Goal: Information Seeking & Learning: Learn about a topic

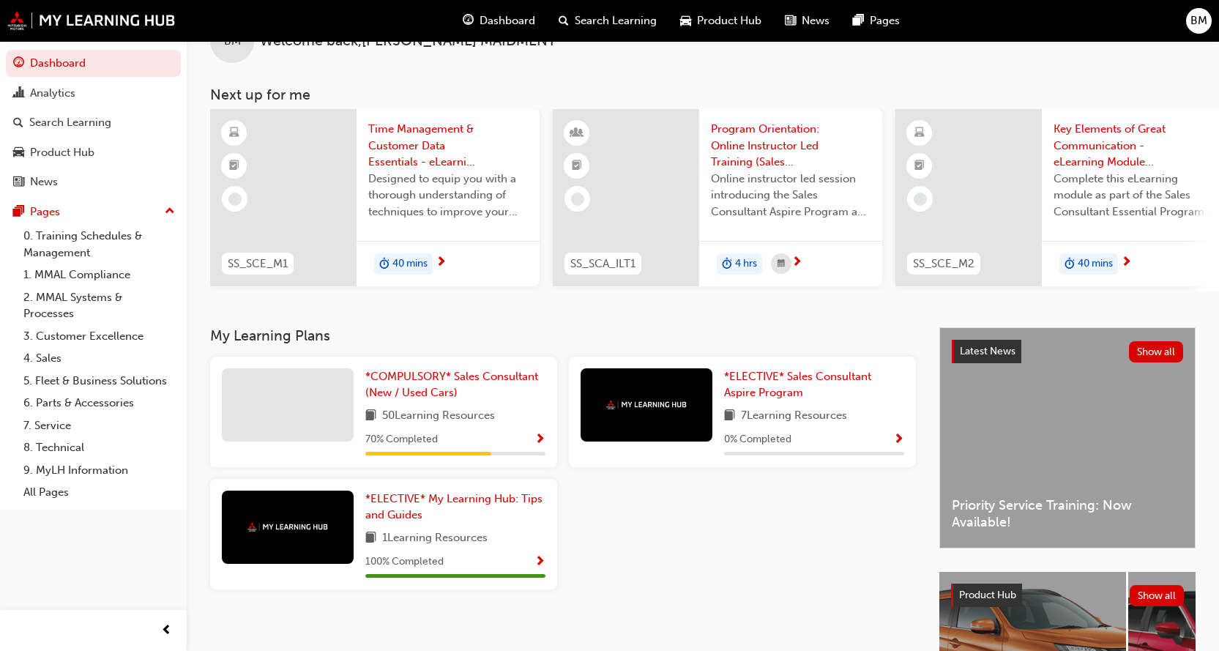
scroll to position [73, 0]
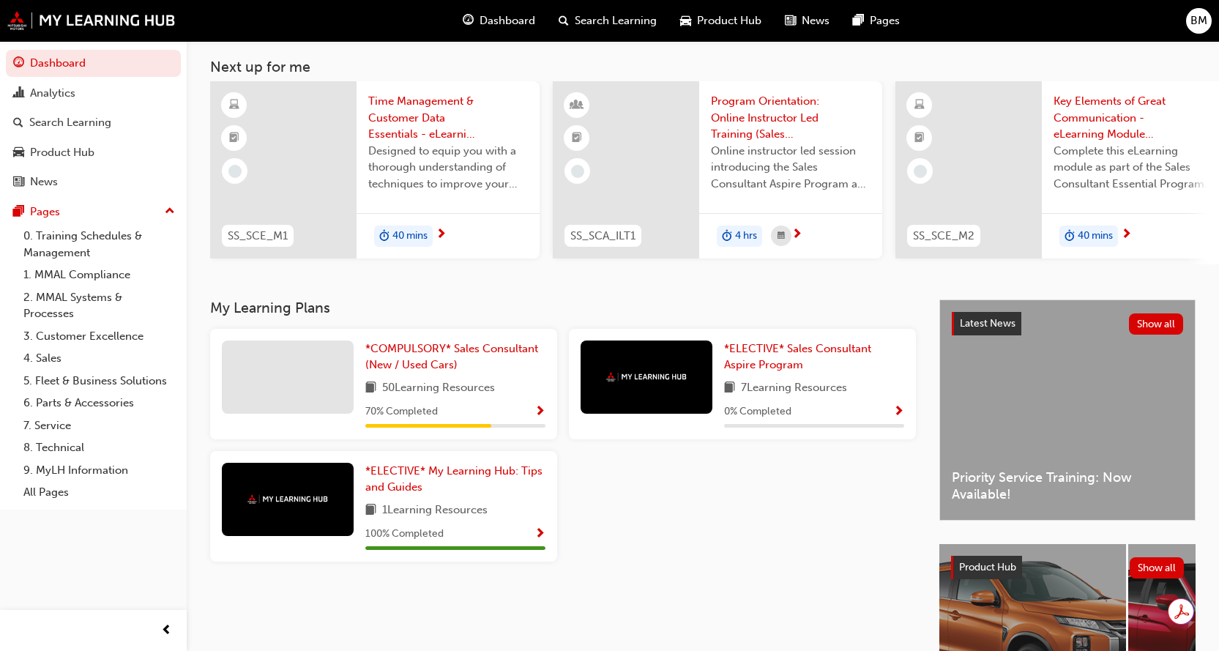
click at [541, 417] on span "Show Progress" at bounding box center [539, 412] width 11 height 13
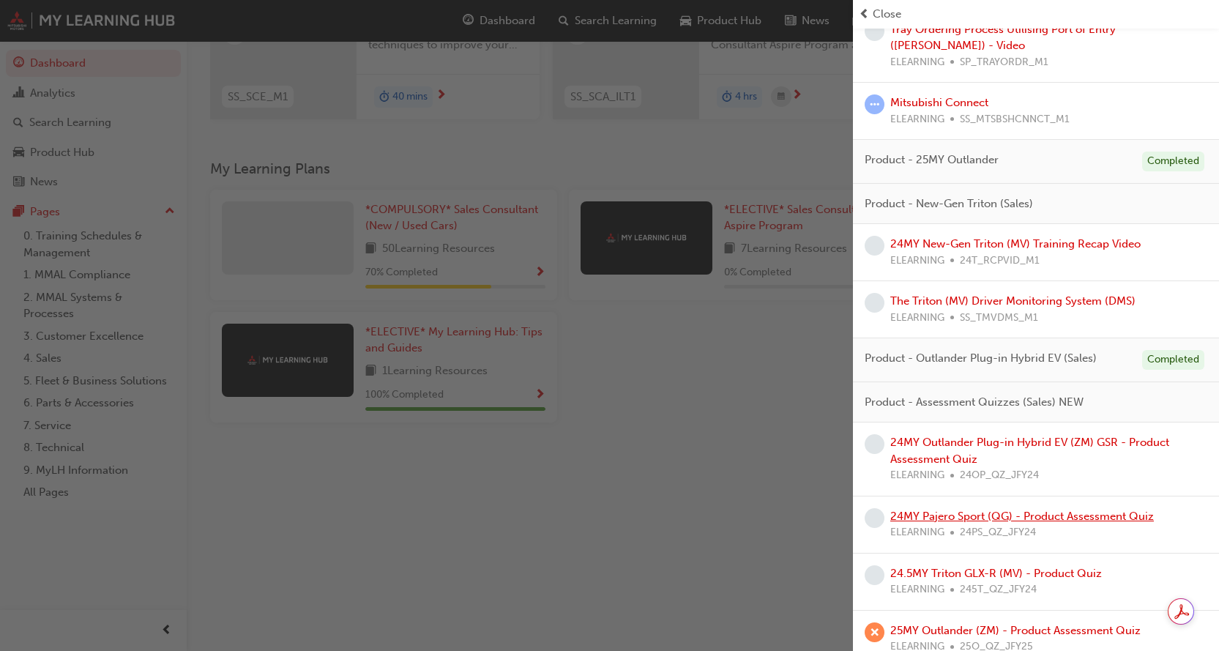
scroll to position [224, 0]
click at [990, 624] on link "25MY Outlander (ZM) - Product Assessment Quiz" at bounding box center [1015, 630] width 250 height 13
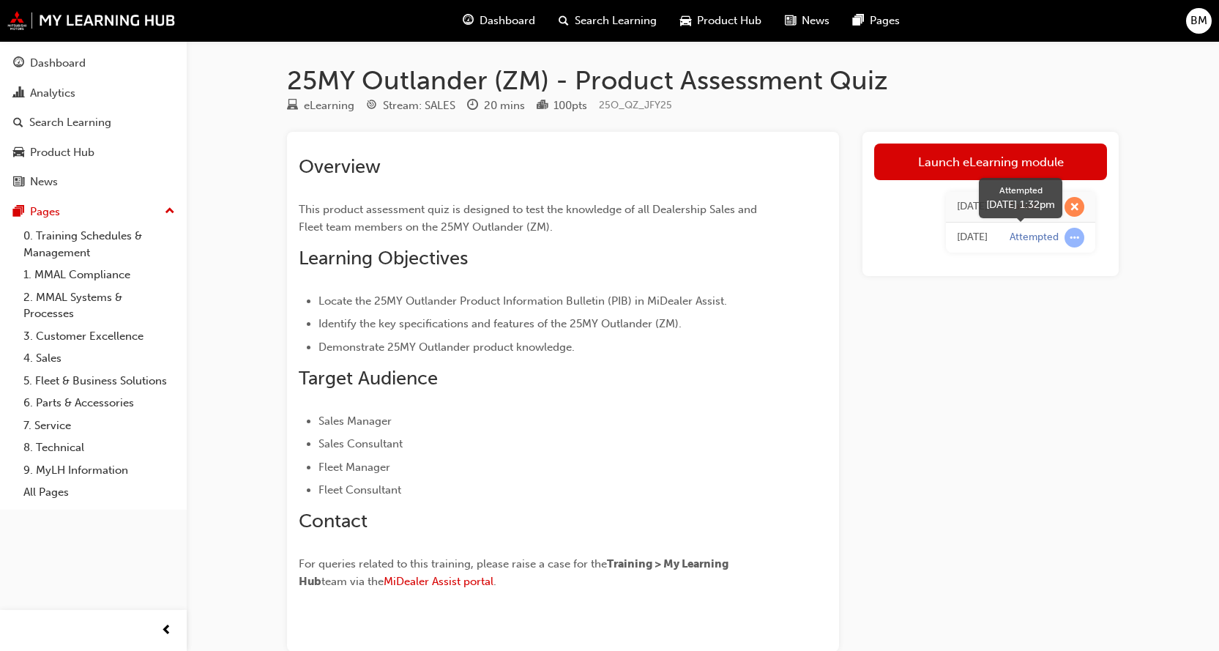
click at [1072, 236] on span "learningRecordVerb_ATTEMPT-icon" at bounding box center [1074, 238] width 20 height 20
click at [42, 61] on div "Dashboard" at bounding box center [58, 63] width 56 height 17
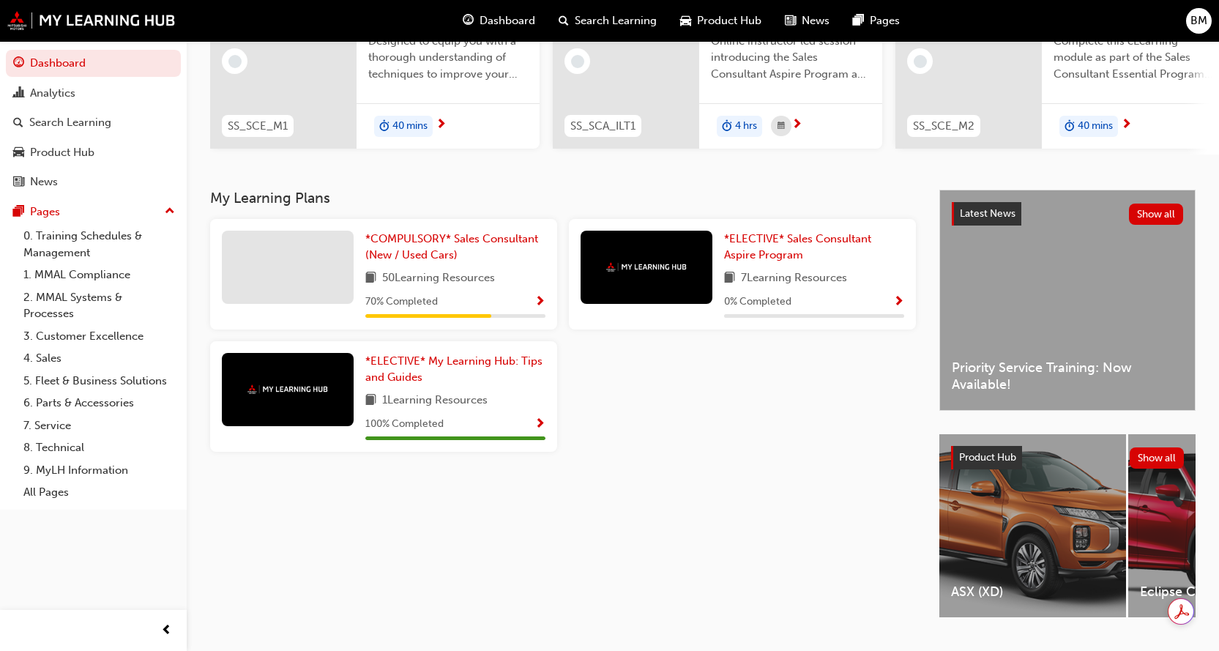
scroll to position [220, 0]
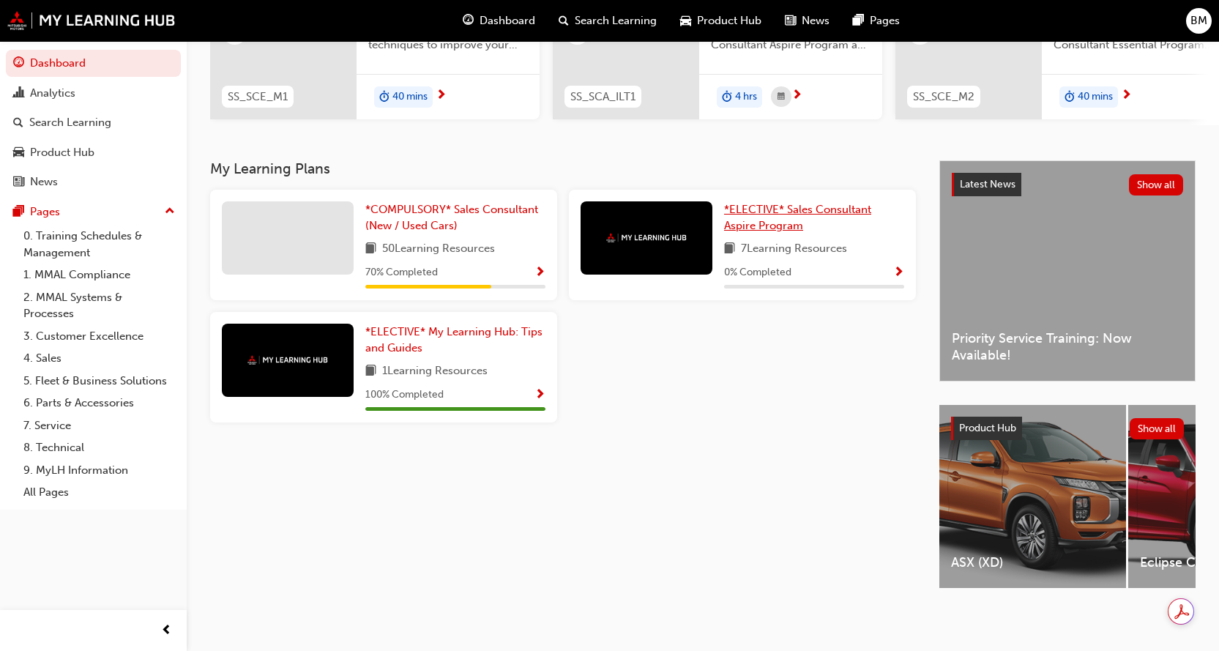
click at [810, 213] on span "*ELECTIVE* Sales Consultant Aspire Program" at bounding box center [797, 218] width 147 height 30
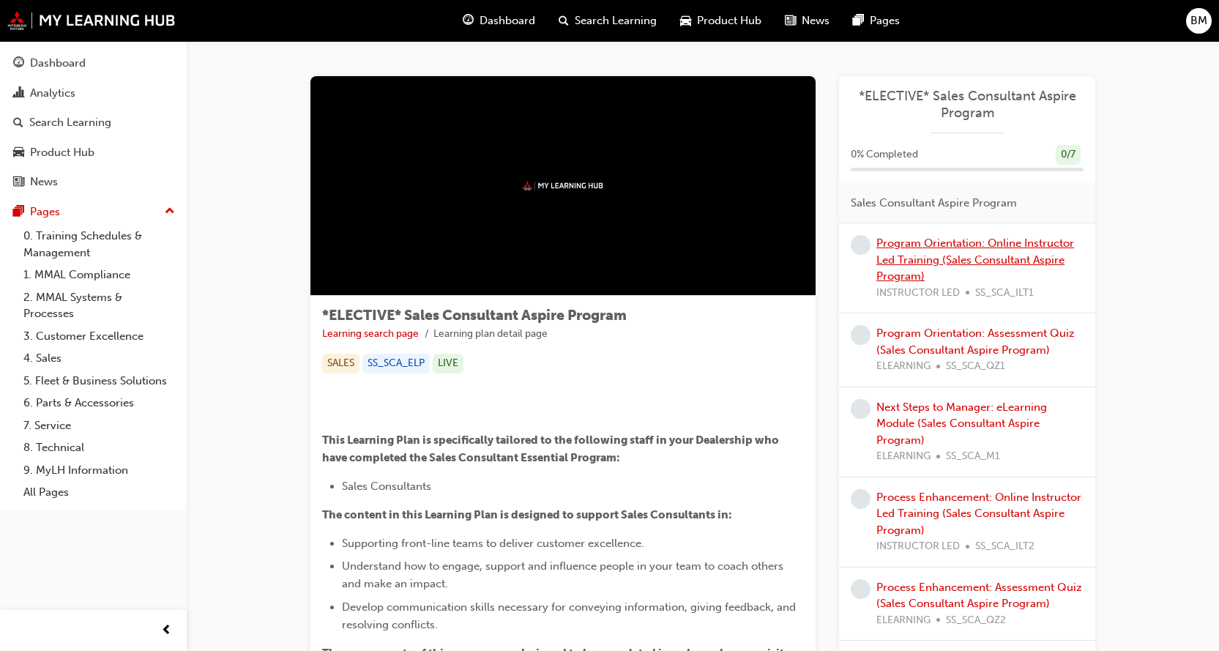
click at [949, 254] on link "Program Orientation: Online Instructor Led Training (Sales Consultant Aspire Pr…" at bounding box center [975, 259] width 198 height 46
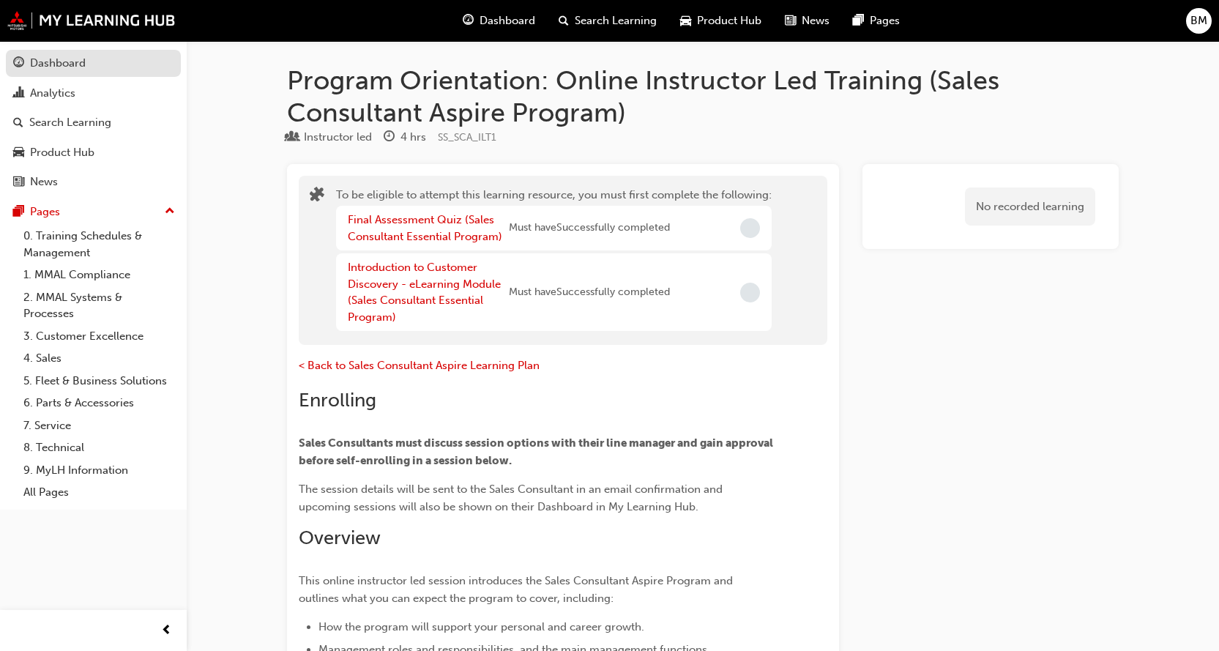
click at [41, 57] on div "Dashboard" at bounding box center [58, 63] width 56 height 17
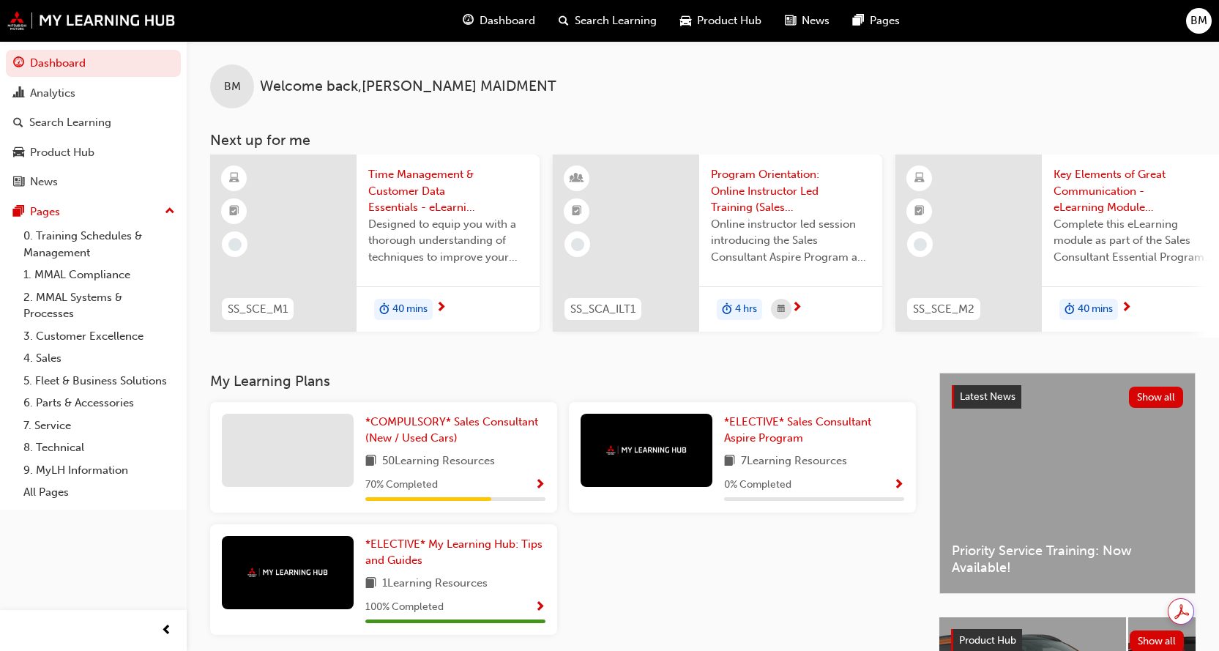
click at [536, 489] on span "Show Progress" at bounding box center [539, 485] width 11 height 13
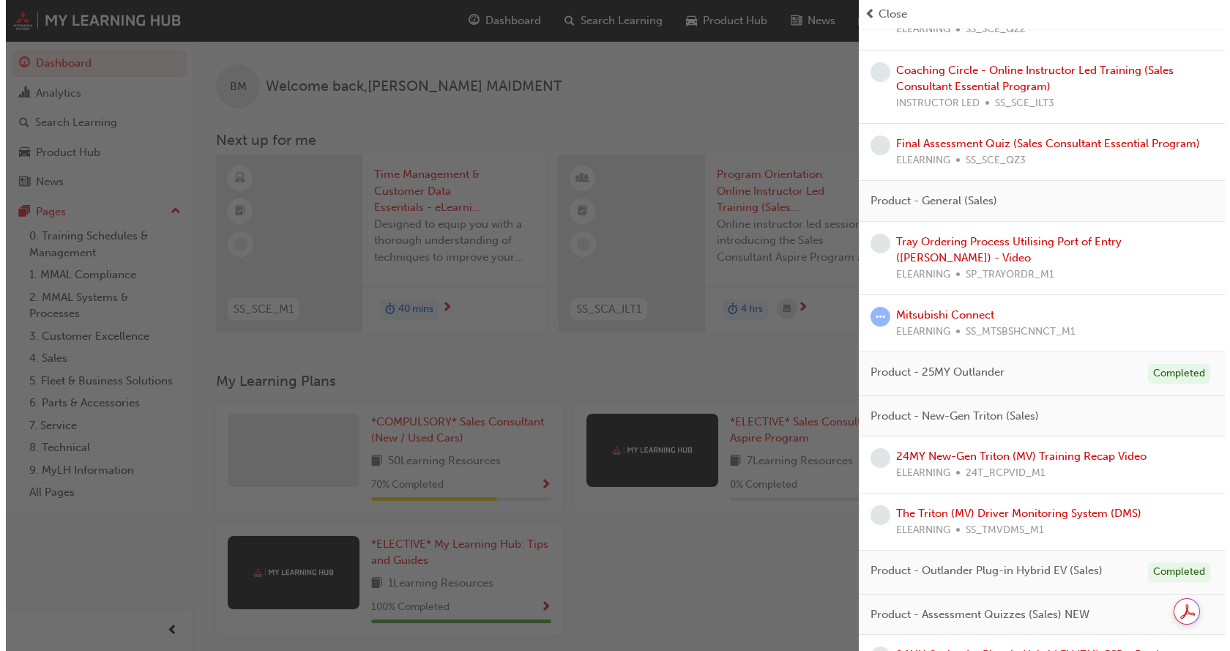
scroll to position [773, 0]
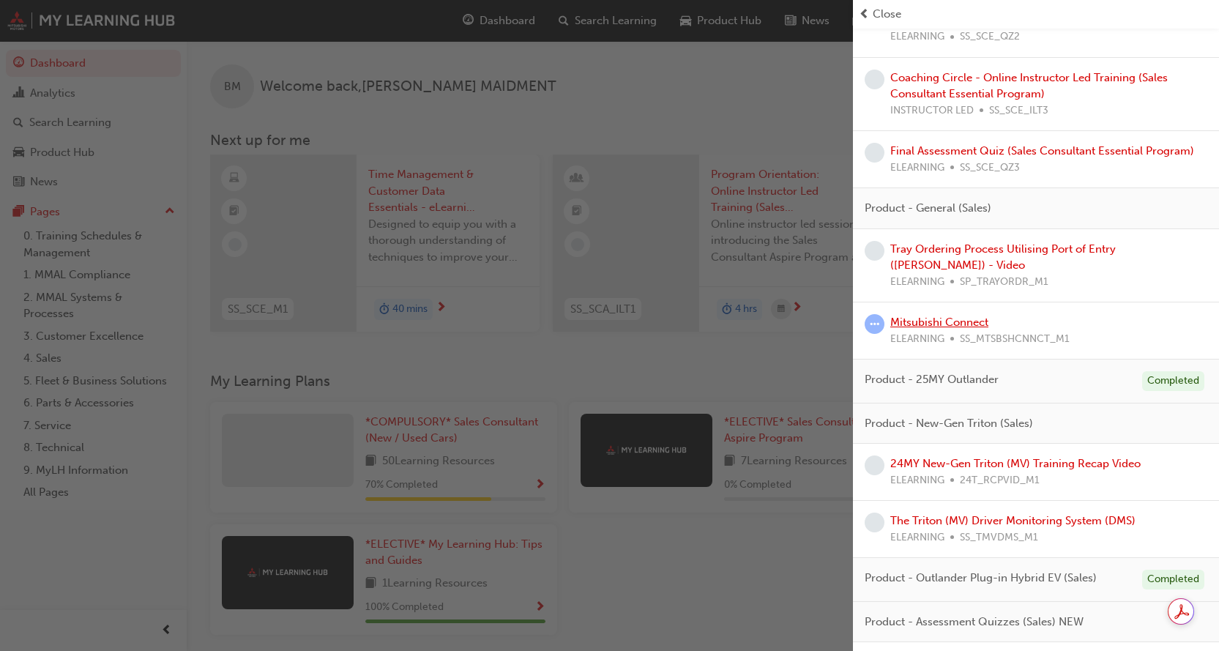
click at [964, 316] on link "Mitsubishi Connect" at bounding box center [939, 322] width 98 height 13
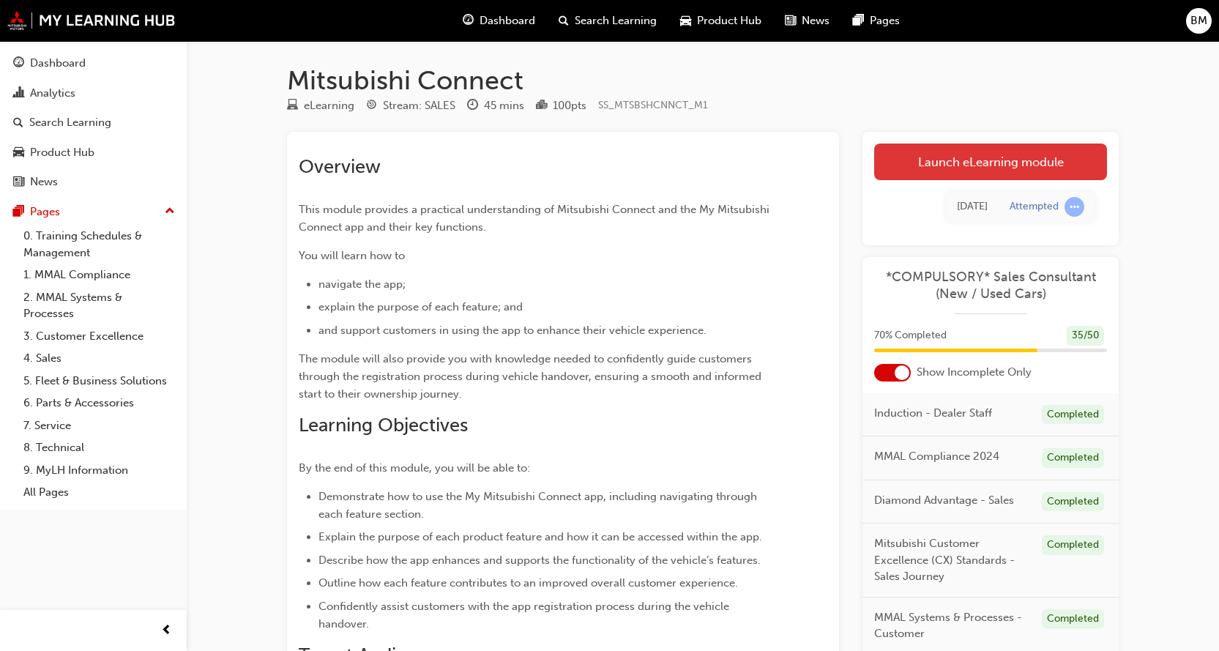
click at [988, 163] on link "Launch eLearning module" at bounding box center [990, 161] width 233 height 37
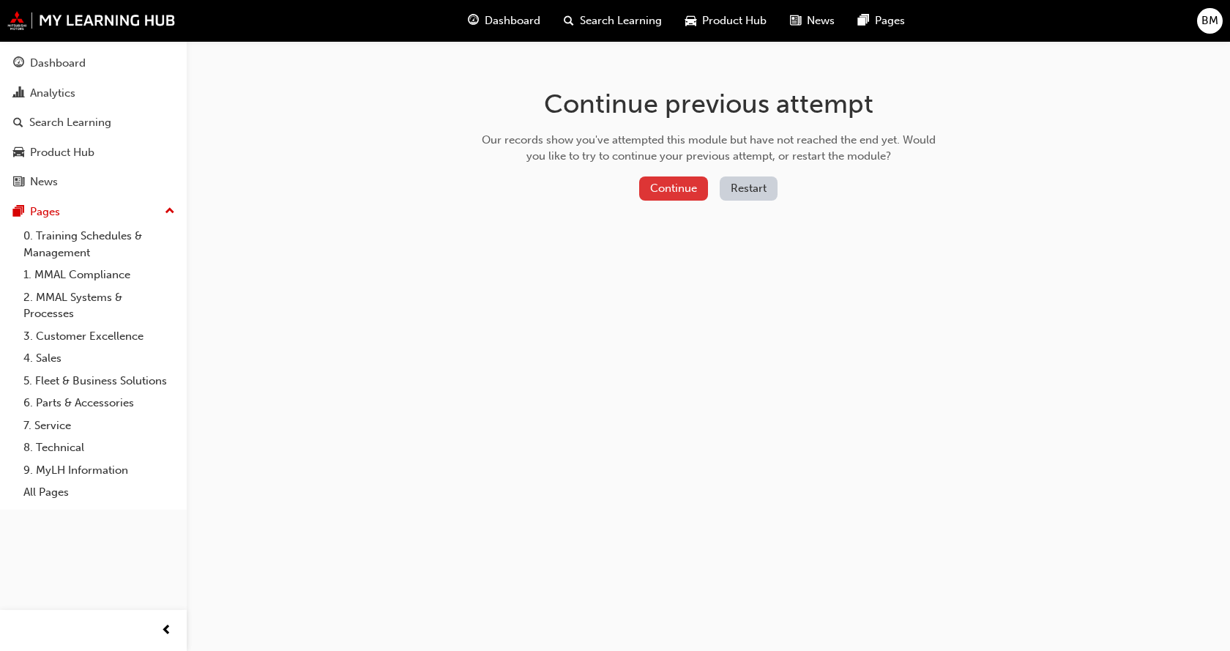
click at [680, 190] on button "Continue" at bounding box center [673, 188] width 69 height 24
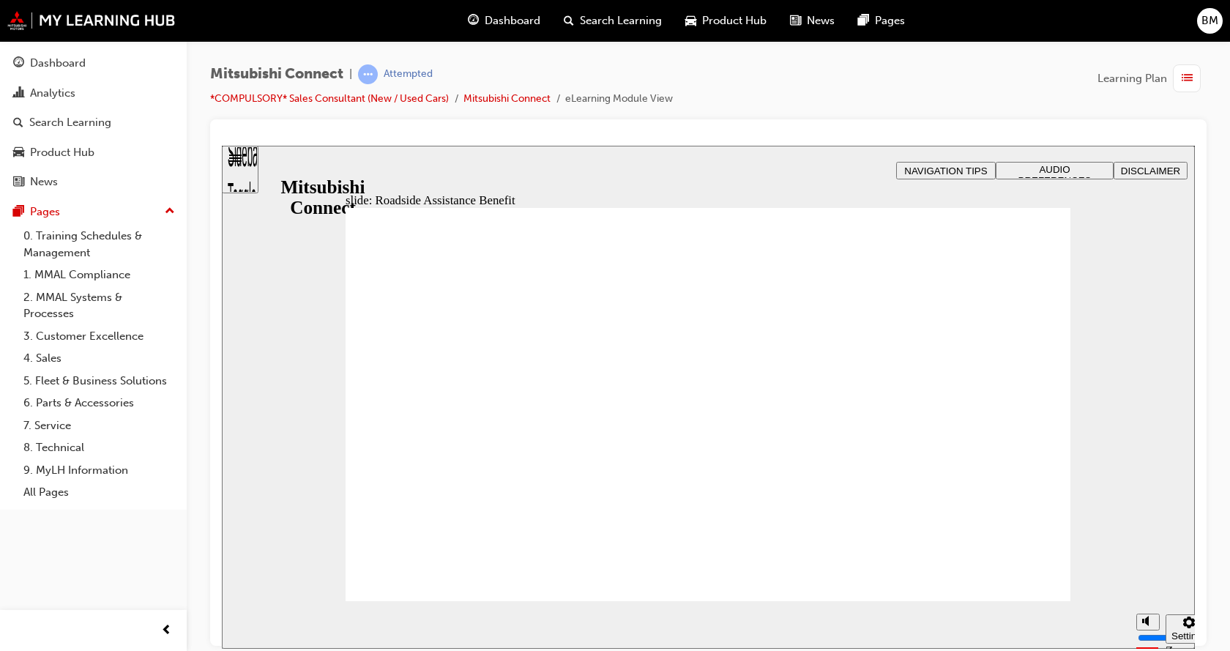
checkbox input "true"
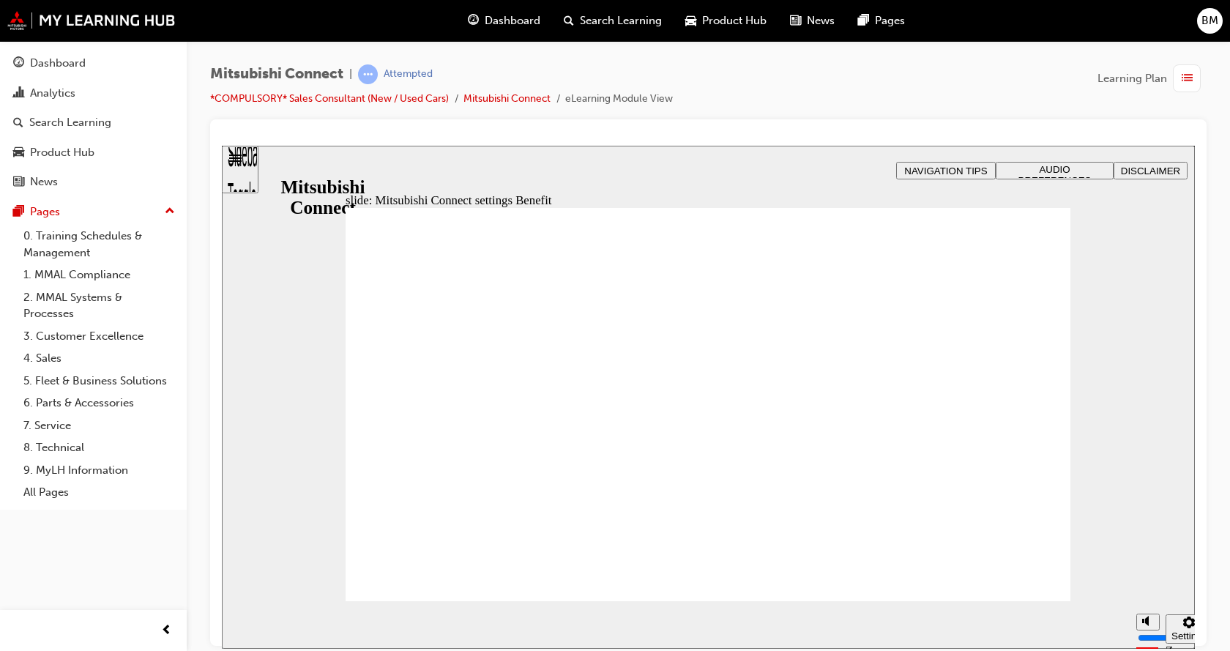
radio input "true"
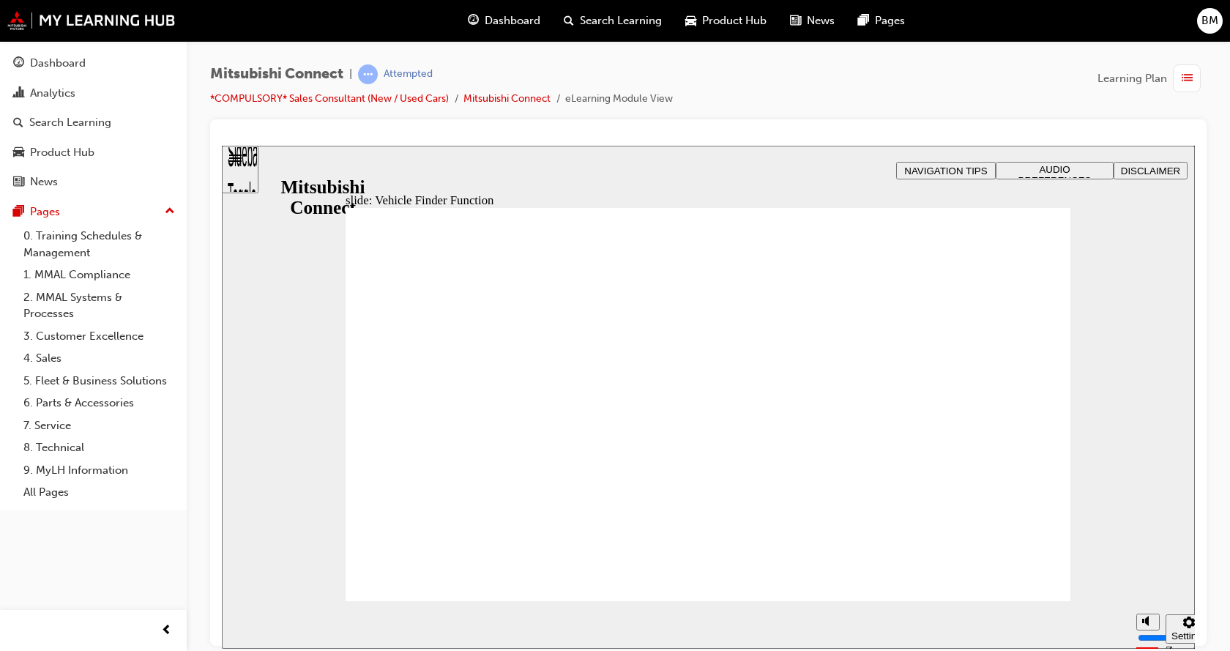
checkbox input "true"
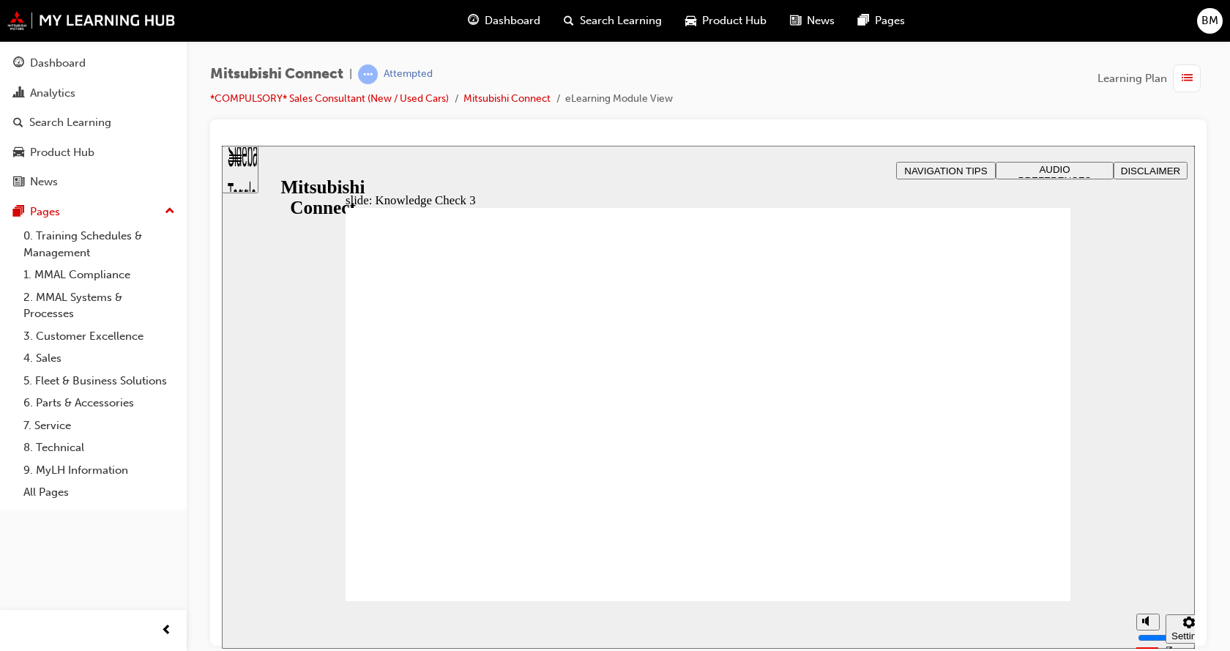
checkbox input "true"
